Goal: Find specific page/section: Find specific page/section

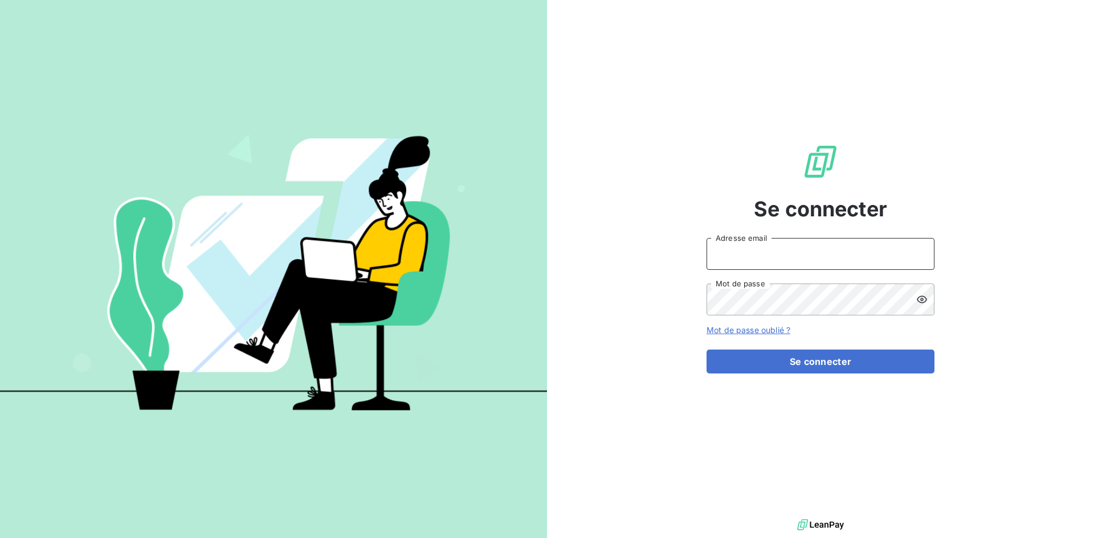
click at [779, 260] on input "Adresse email" at bounding box center [821, 254] width 228 height 32
click at [730, 250] on input "Adresse email" at bounding box center [821, 254] width 228 height 32
type input "[EMAIL_ADDRESS][DOMAIN_NAME]"
click at [819, 255] on input "[EMAIL_ADDRESS][DOMAIN_NAME]" at bounding box center [821, 254] width 228 height 32
click at [707, 350] on button "Se connecter" at bounding box center [821, 362] width 228 height 24
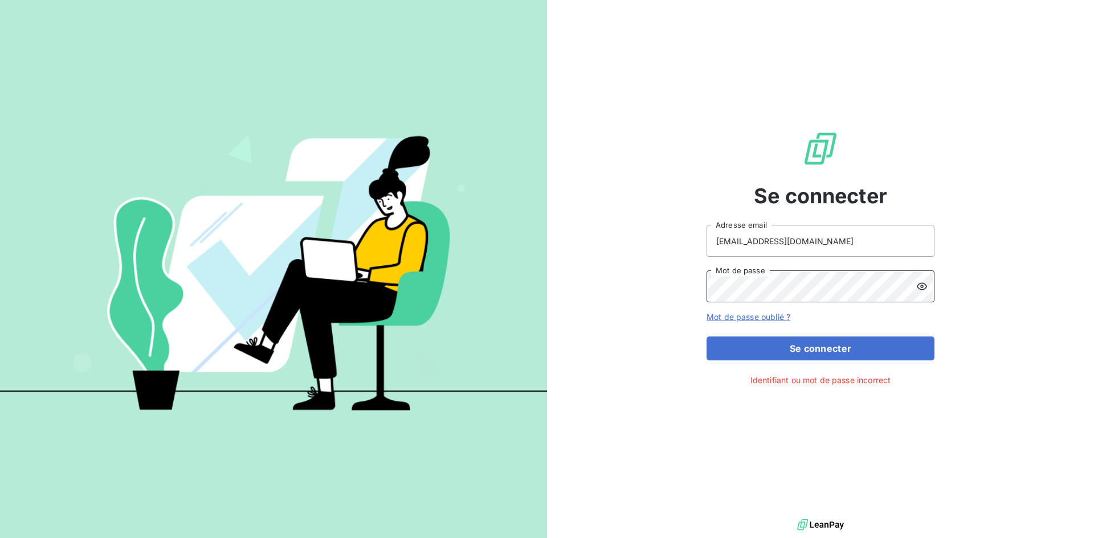
click at [707, 337] on button "Se connecter" at bounding box center [821, 349] width 228 height 24
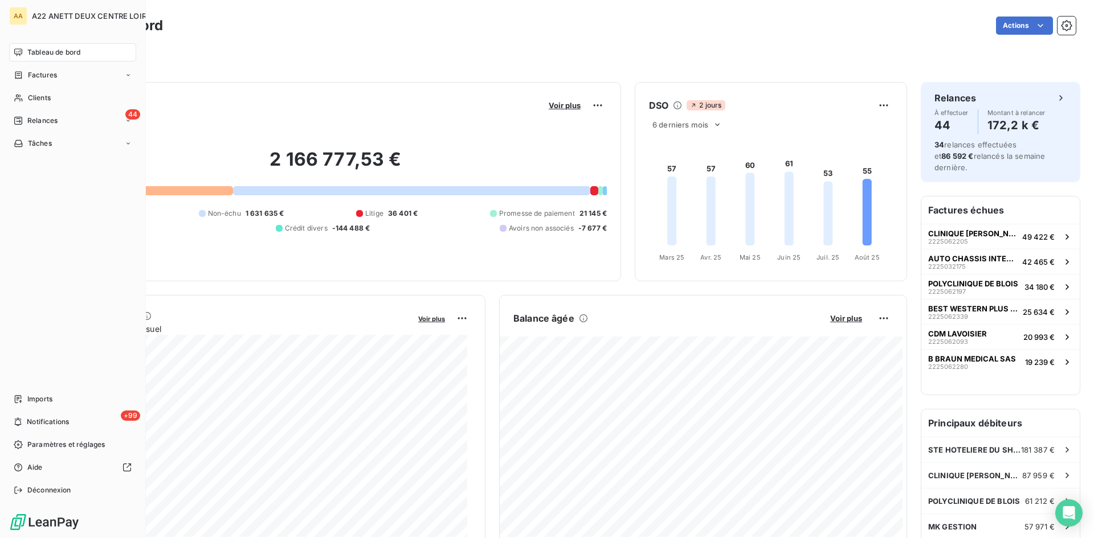
click at [46, 54] on span "Tableau de bord" at bounding box center [53, 52] width 53 height 10
click at [44, 62] on nav "Tableau de bord Factures Clients 44 Relances Tâches" at bounding box center [72, 97] width 127 height 109
click at [57, 53] on span "Tableau de bord" at bounding box center [53, 52] width 53 height 10
click at [30, 101] on span "Clients" at bounding box center [39, 98] width 23 height 10
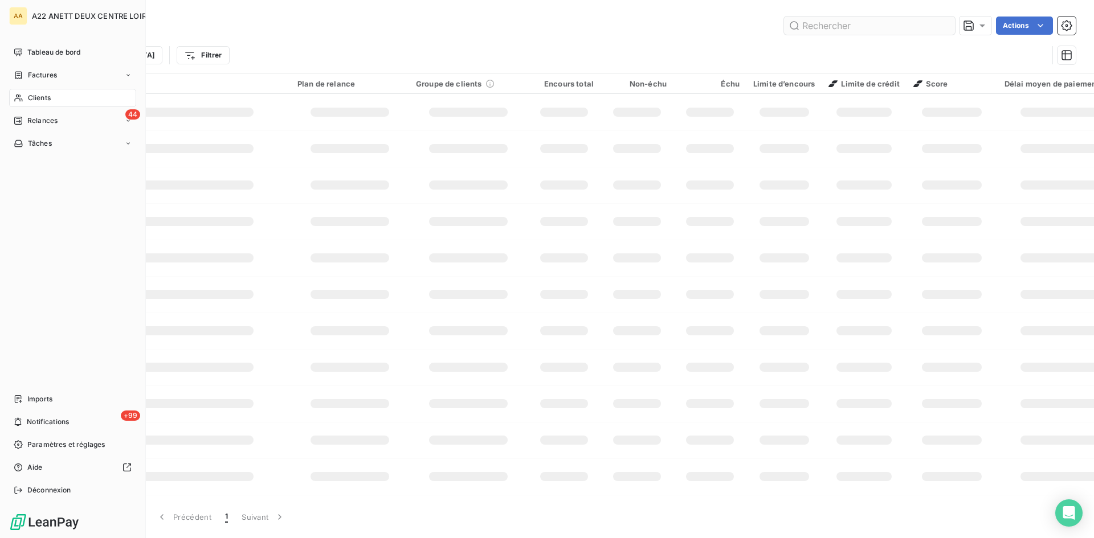
click at [30, 94] on span "Clients" at bounding box center [39, 98] width 23 height 10
click at [822, 21] on input "text" at bounding box center [869, 26] width 171 height 18
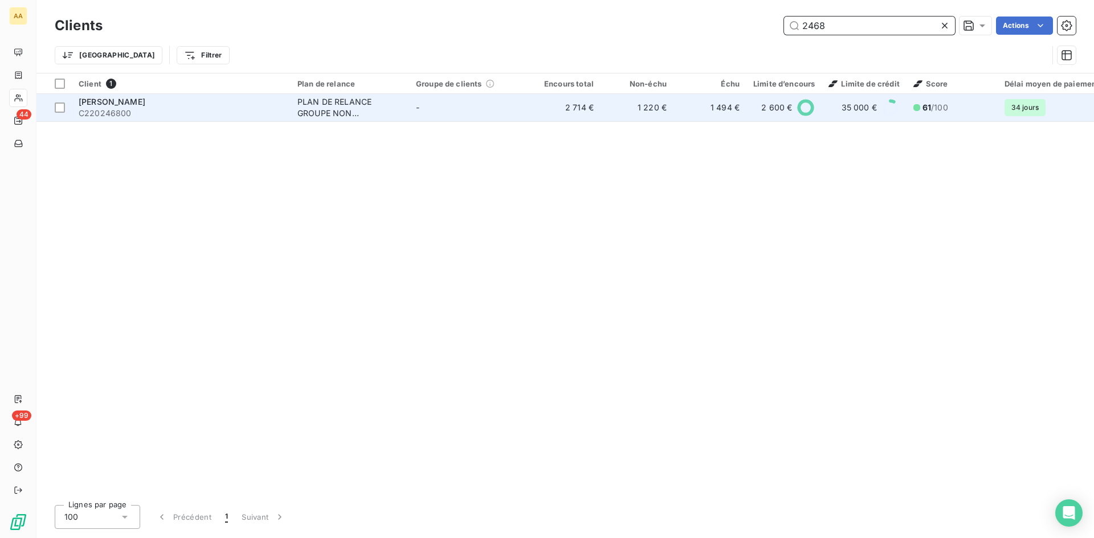
type input "2468"
click at [86, 105] on span "[PERSON_NAME]" at bounding box center [112, 102] width 67 height 10
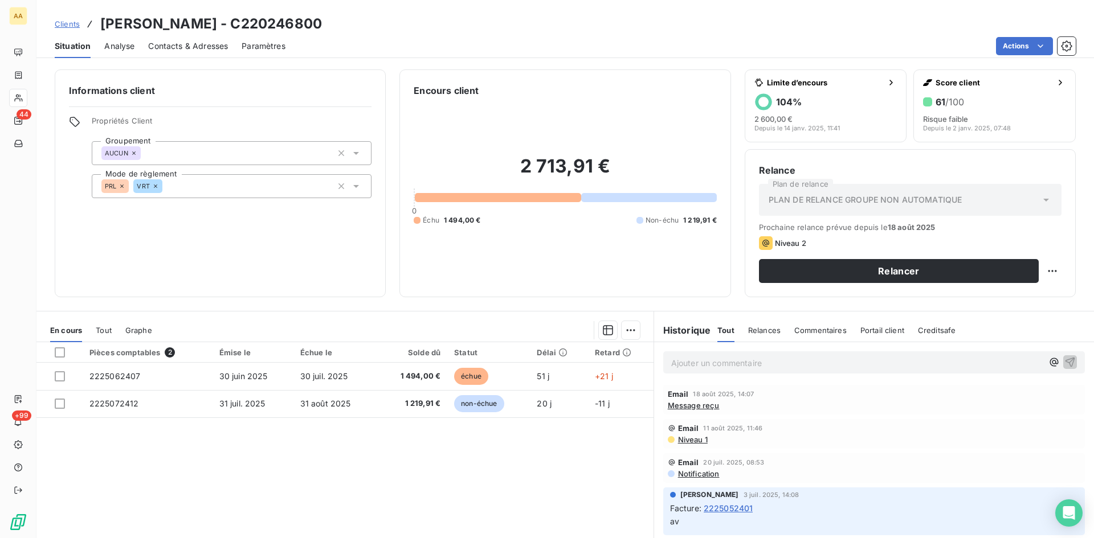
click at [699, 404] on span "Message reçu" at bounding box center [694, 405] width 52 height 9
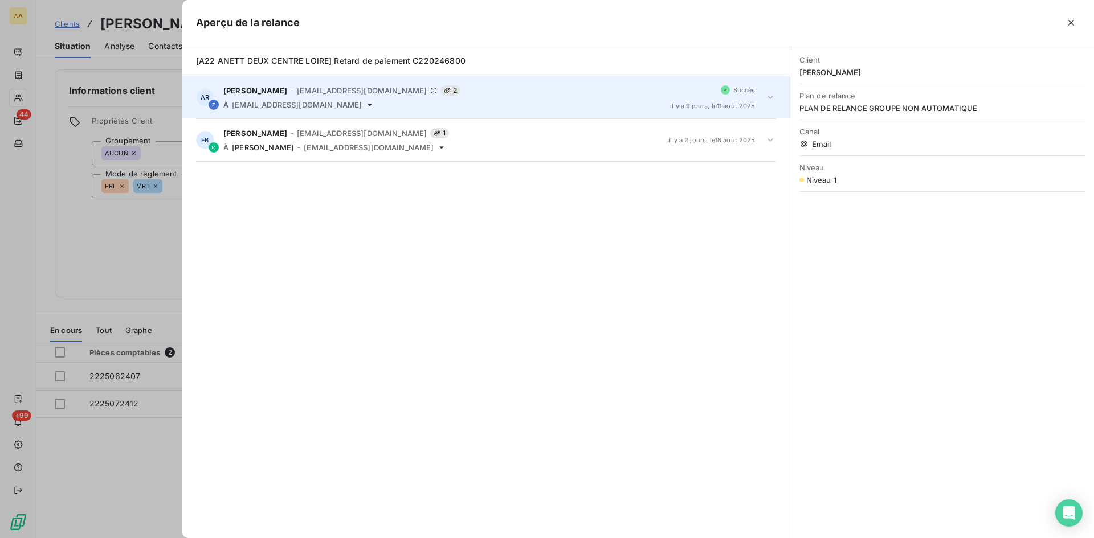
click at [289, 98] on div "[PERSON_NAME] - [EMAIL_ADDRESS][DOMAIN_NAME] 2 À [DOMAIN_NAME][EMAIL_ADDRESS][D…" at bounding box center [442, 97] width 438 height 24
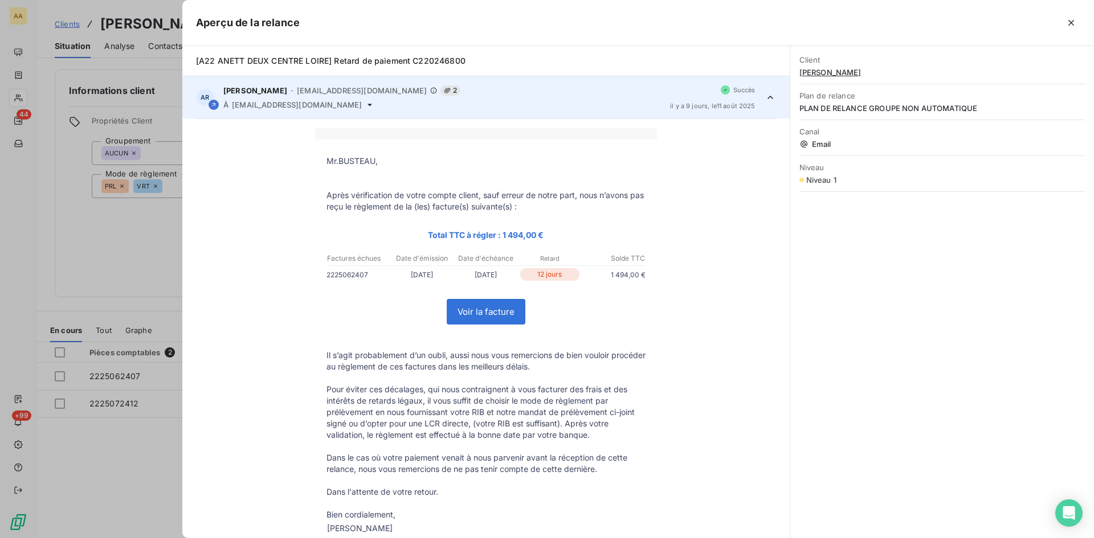
click at [213, 105] on icon at bounding box center [213, 104] width 7 height 7
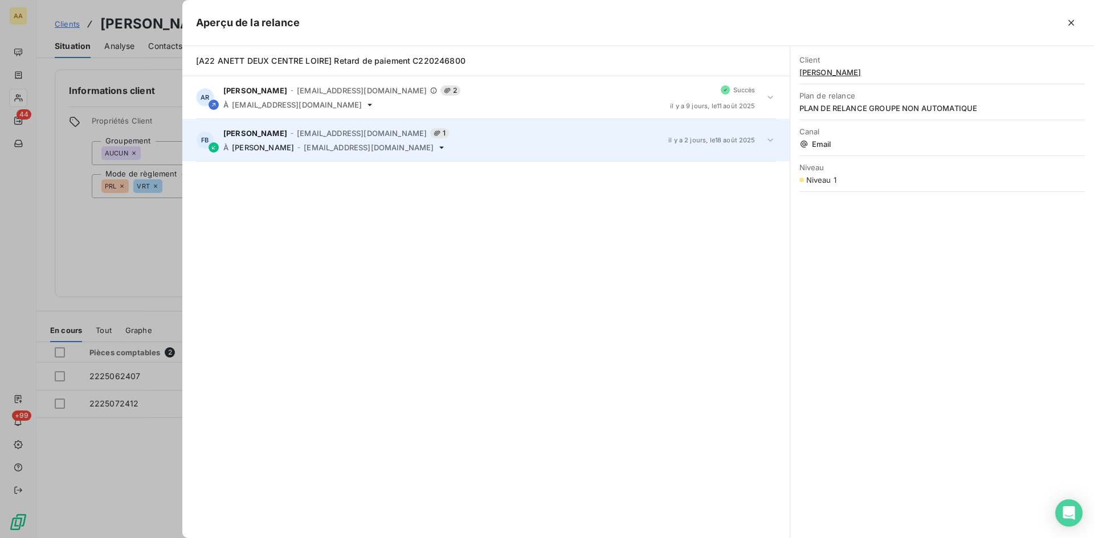
click at [240, 144] on span "[PERSON_NAME]" at bounding box center [263, 147] width 62 height 9
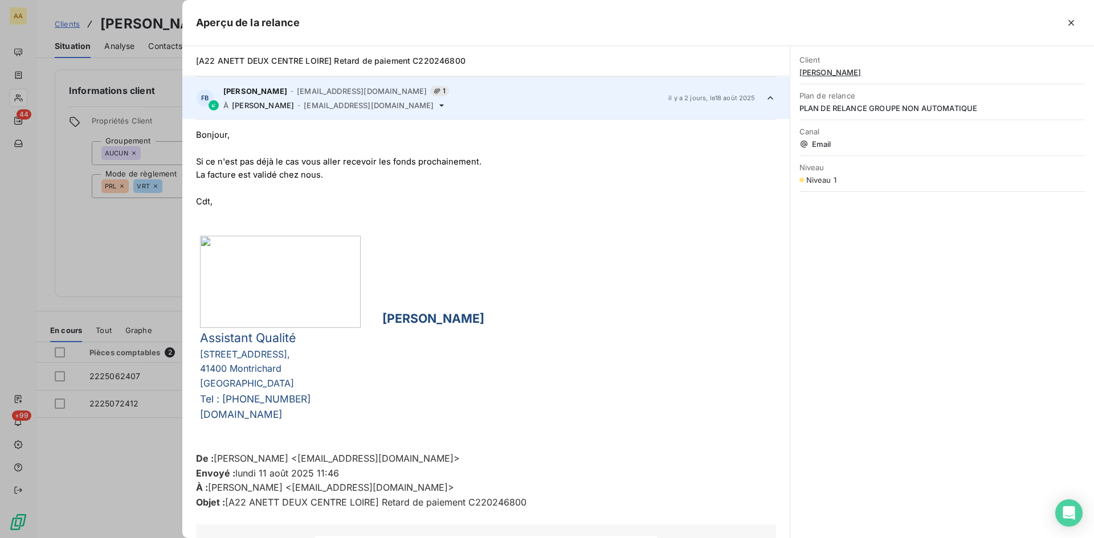
scroll to position [43, 0]
click at [1075, 28] on button "button" at bounding box center [1071, 23] width 18 height 18
